Goal: Task Accomplishment & Management: Complete application form

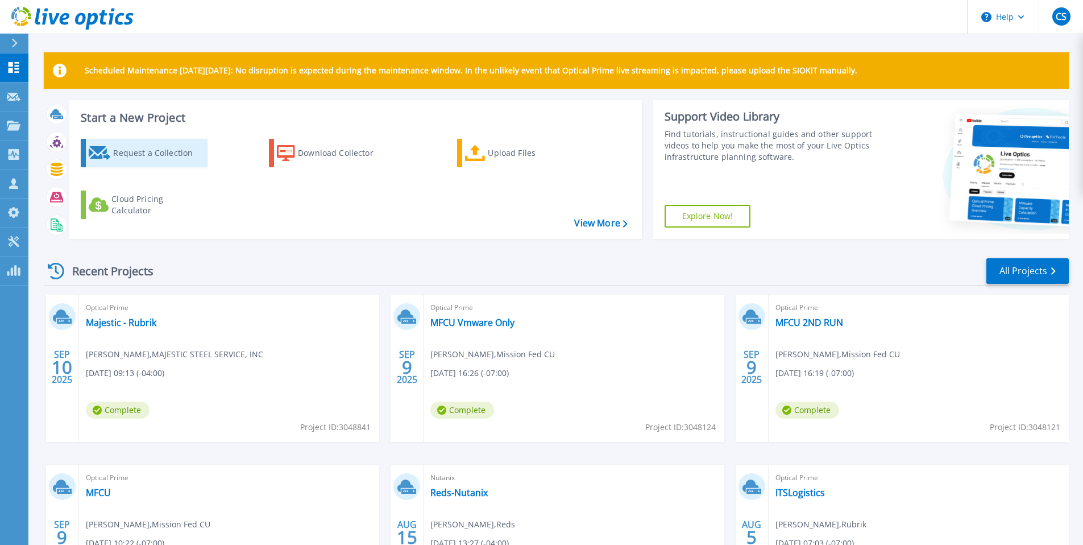
click at [127, 140] on link "Request a Collection" at bounding box center [144, 153] width 127 height 28
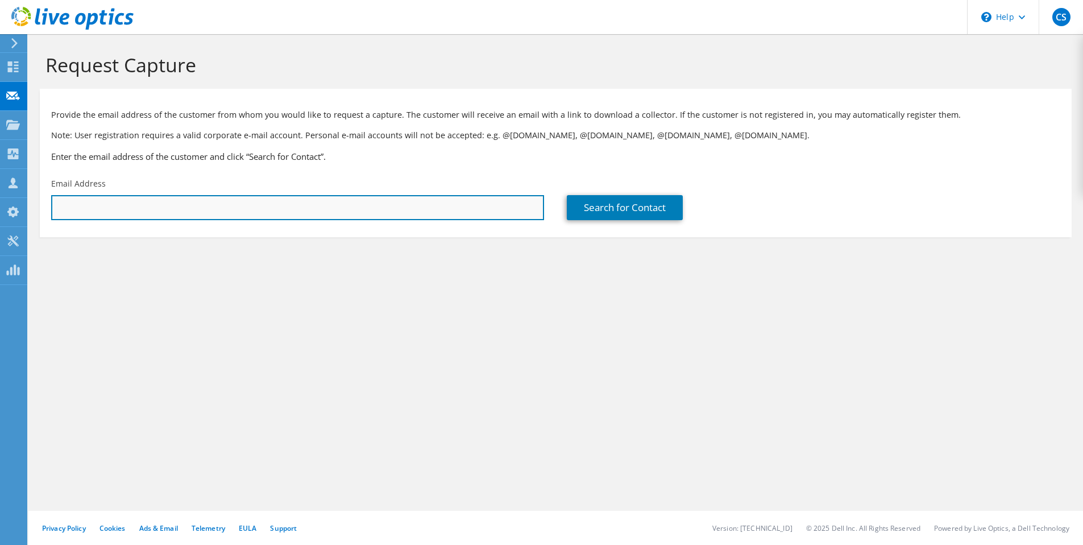
click at [374, 201] on input "text" at bounding box center [297, 207] width 493 height 25
paste input "[EMAIL_ADDRESS][DOMAIN_NAME]"
type input "[EMAIL_ADDRESS][DOMAIN_NAME]"
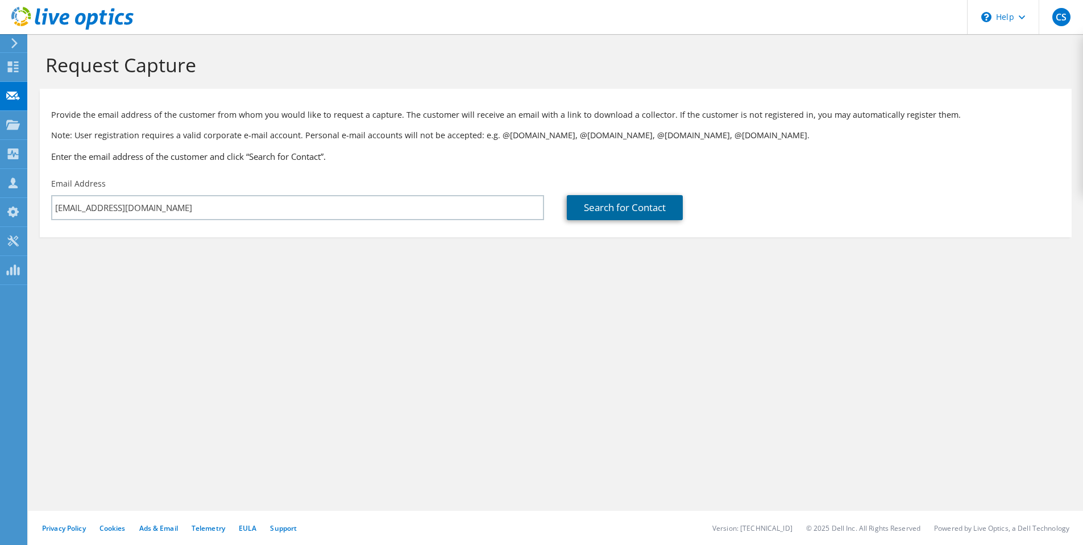
click at [604, 213] on link "Search for Contact" at bounding box center [625, 207] width 116 height 25
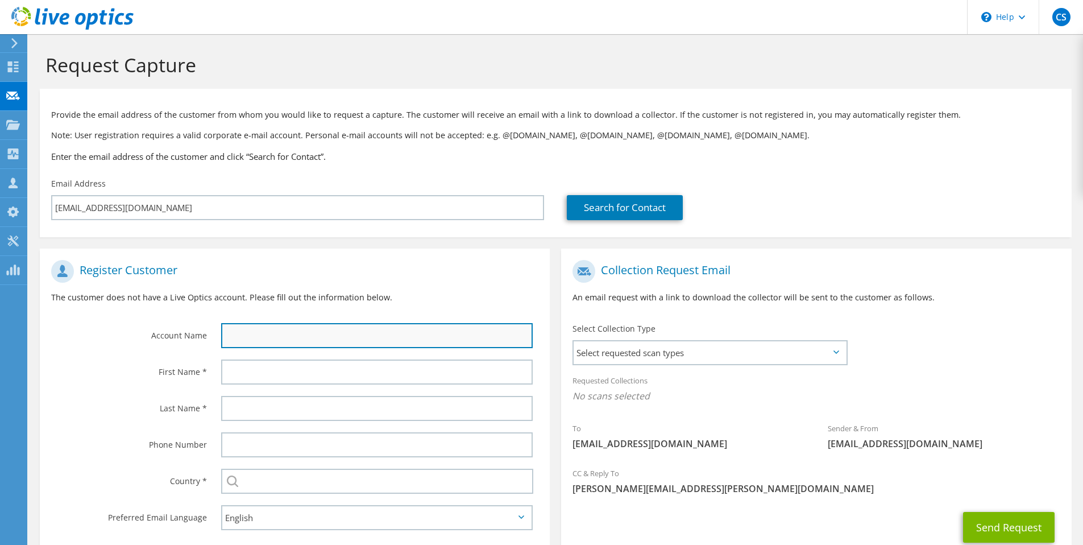
click at [420, 341] on input "text" at bounding box center [377, 335] width 312 height 25
type input "[PERSON_NAME] Law"
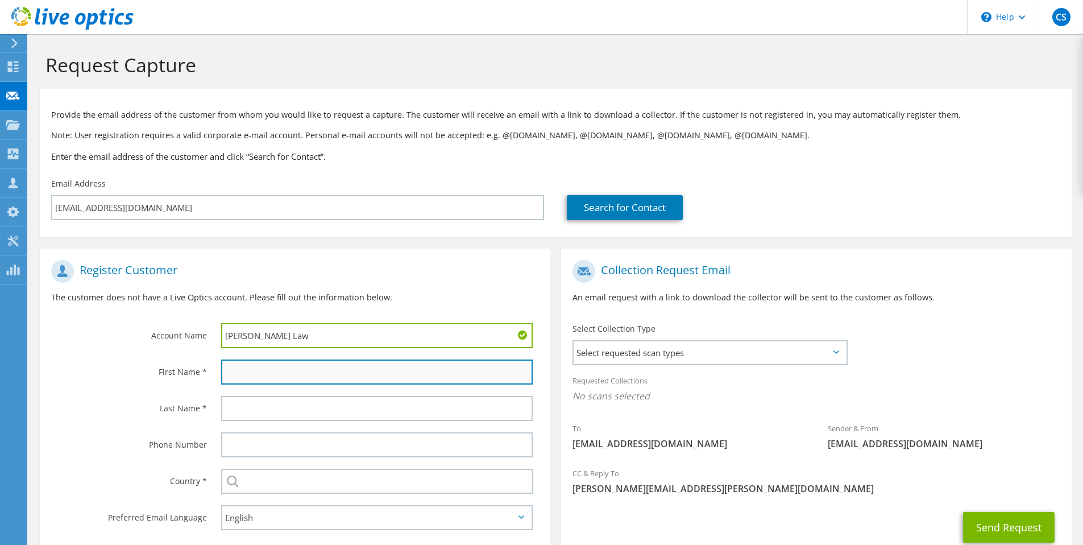
click at [334, 374] on input "text" at bounding box center [377, 371] width 312 height 25
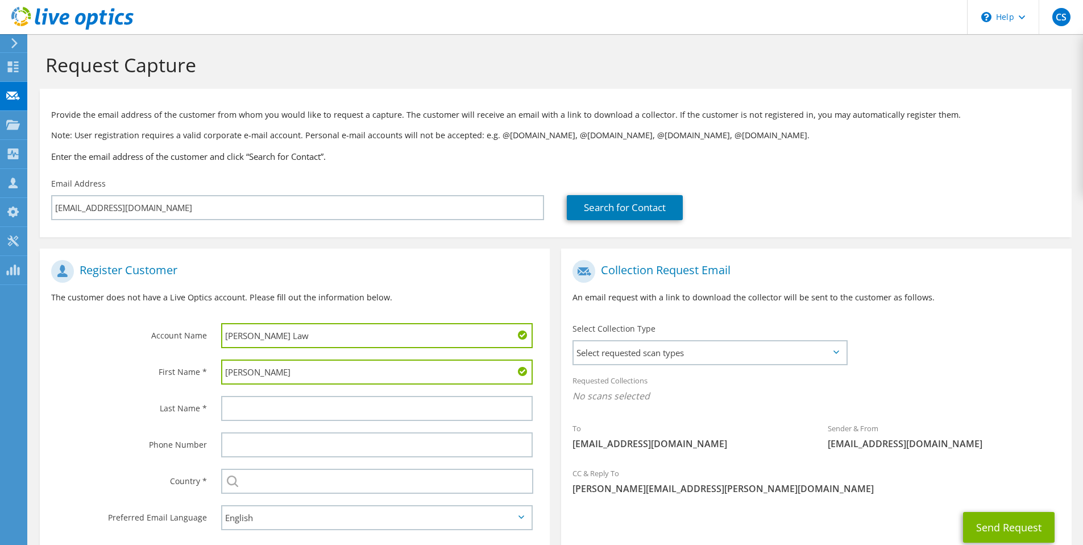
type input "[PERSON_NAME]"
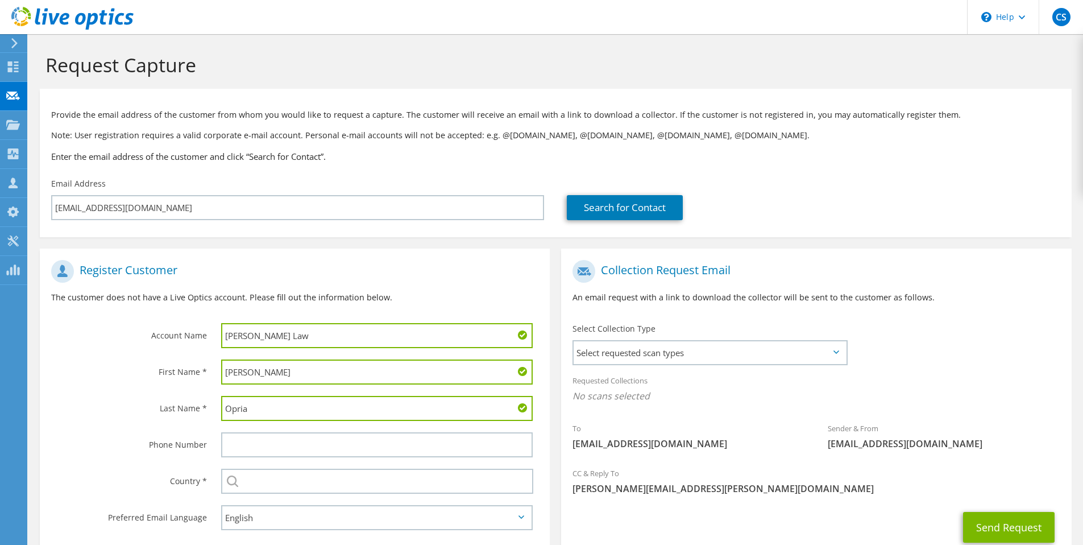
type input "Opria"
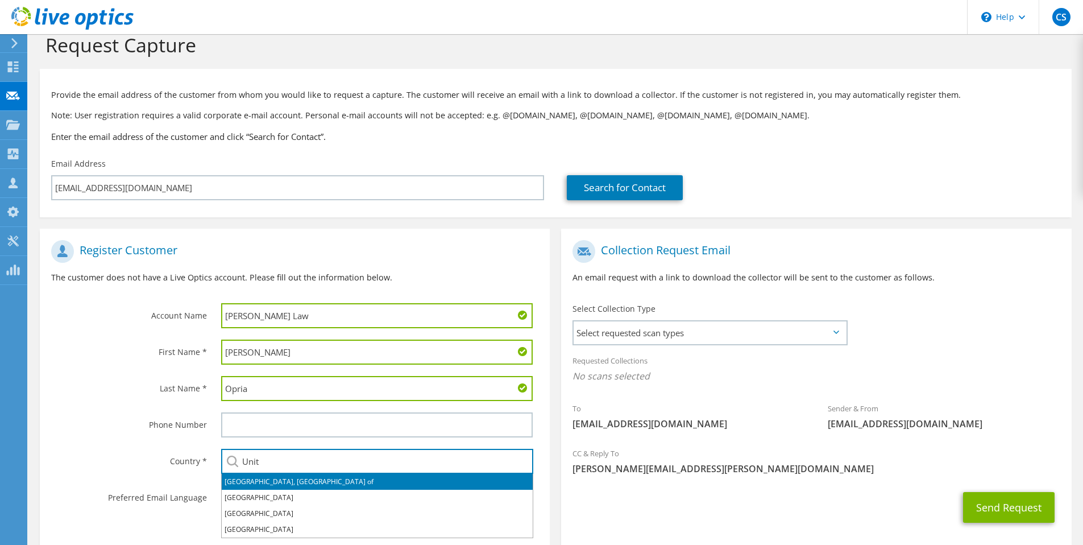
scroll to position [20, 0]
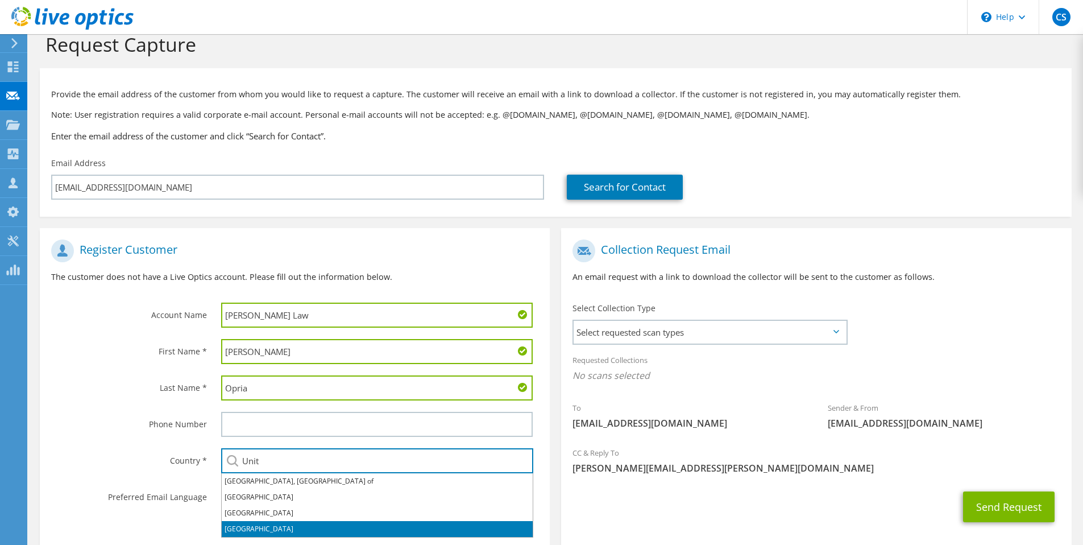
click at [260, 525] on li "[GEOGRAPHIC_DATA]" at bounding box center [377, 529] width 311 height 16
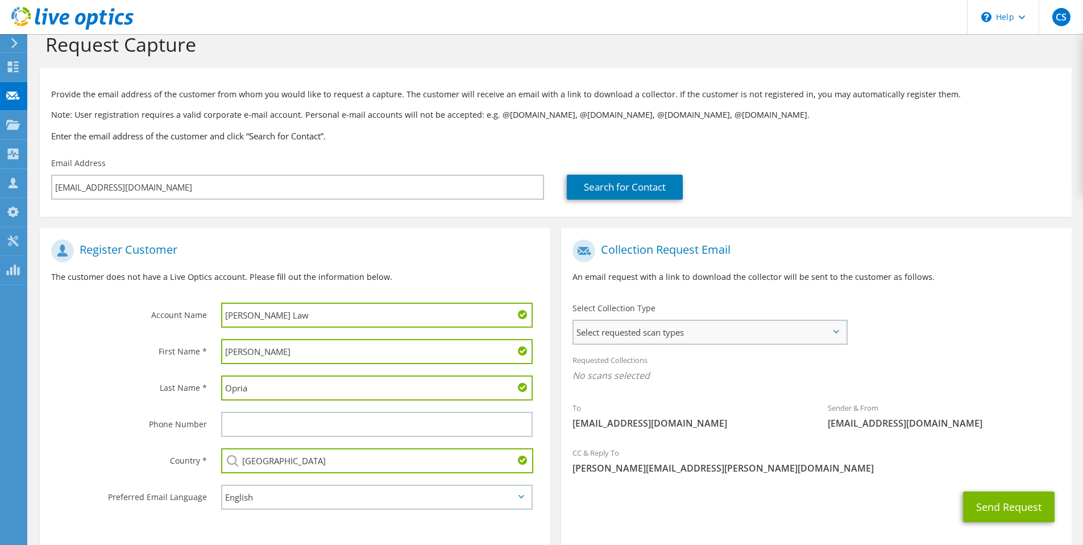
type input "[GEOGRAPHIC_DATA]"
click at [681, 332] on span "Select requested scan types" at bounding box center [710, 332] width 272 height 23
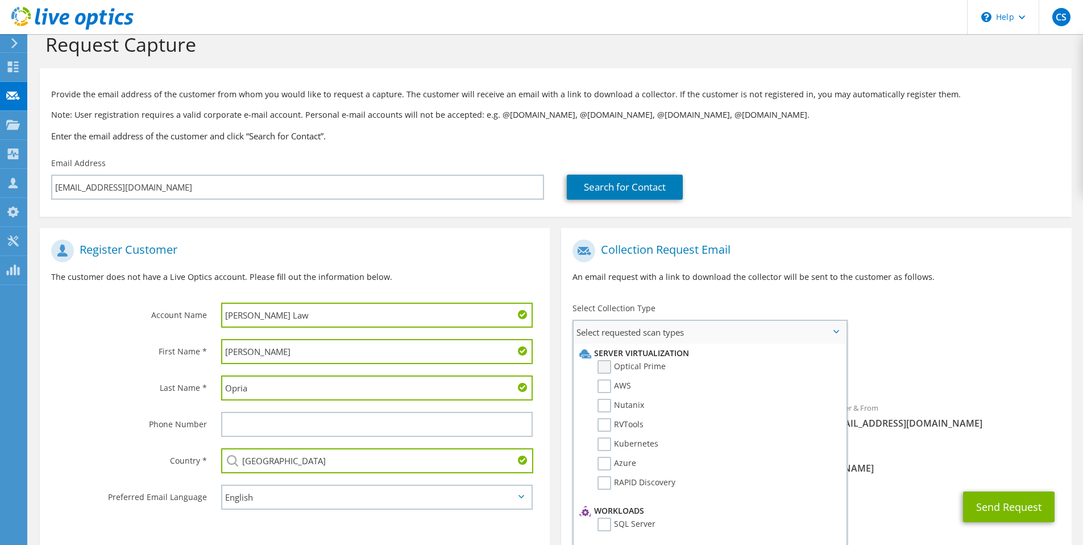
click at [648, 366] on label "Optical Prime" at bounding box center [632, 367] width 68 height 14
click at [0, 0] on input "Optical Prime" at bounding box center [0, 0] width 0 height 0
click at [884, 351] on div "Requested Collections No scans selected Optical Prime" at bounding box center [816, 370] width 510 height 45
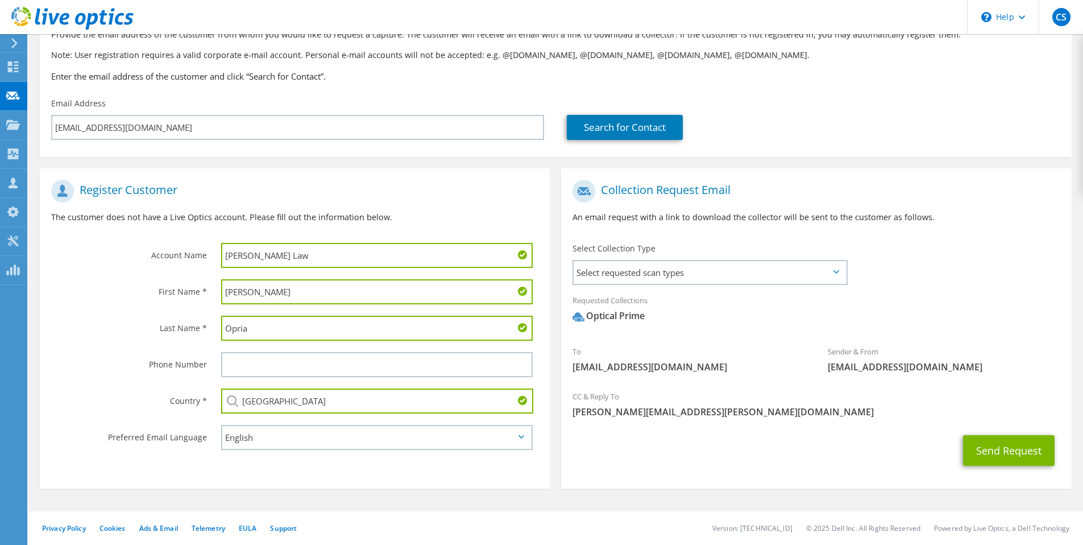
scroll to position [81, 0]
click at [1011, 449] on button "Send Request" at bounding box center [1009, 449] width 92 height 31
